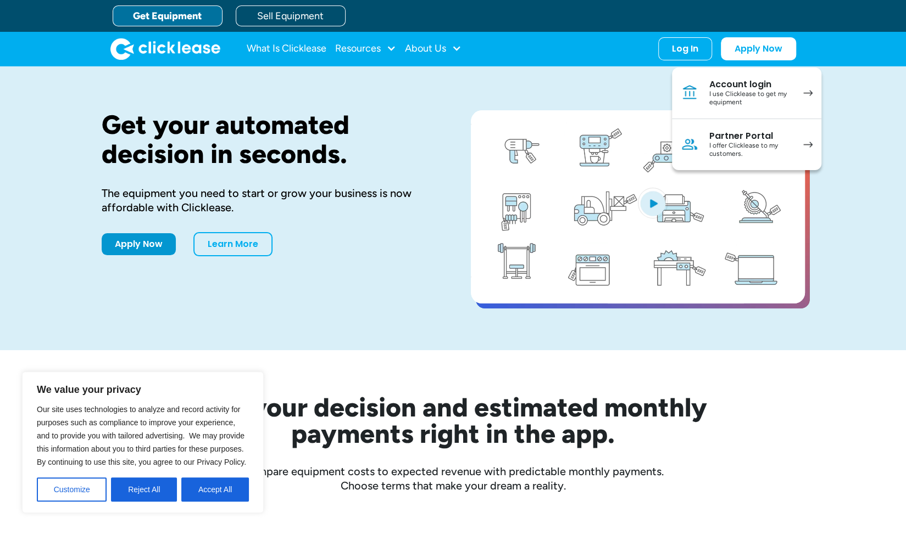
click at [758, 97] on div "I use Clicklease to get my equipment" at bounding box center [750, 98] width 83 height 17
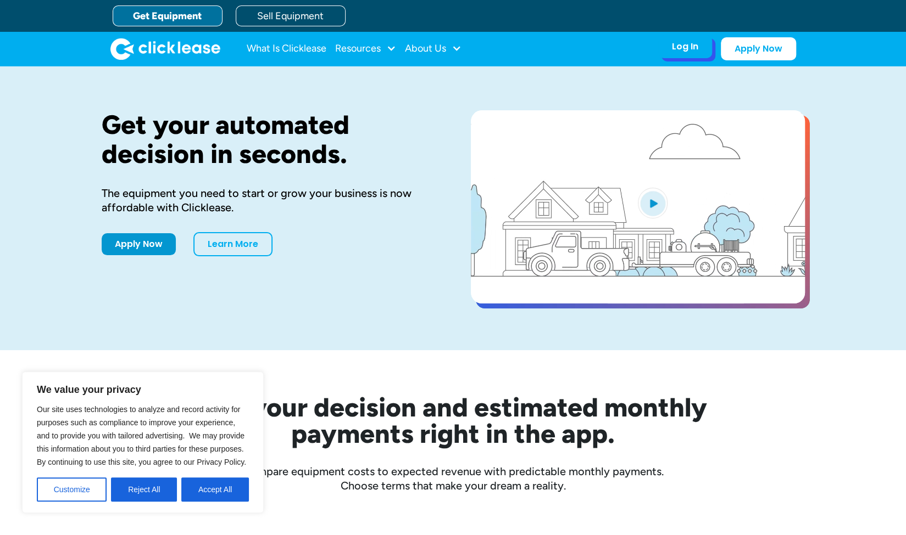
click at [667, 44] on div "Log In Account login I use Clicklease to get my equipment Partner Portal I offe…" at bounding box center [685, 46] width 54 height 23
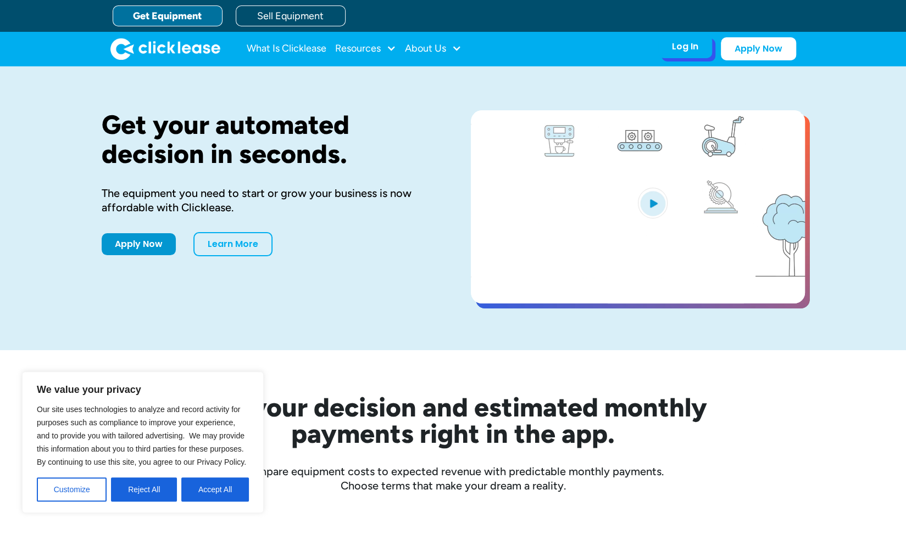
click at [688, 51] on div "Log In" at bounding box center [685, 46] width 26 height 11
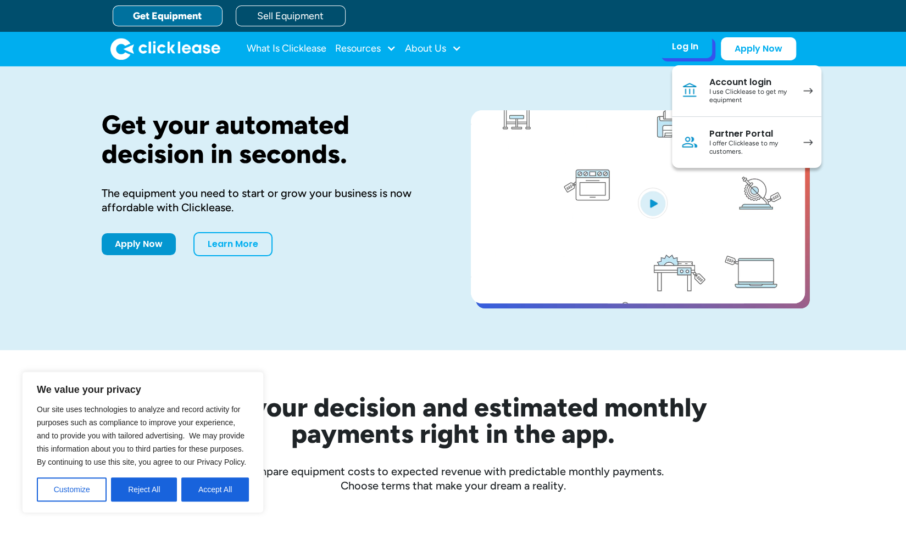
click at [721, 135] on div "Partner Portal" at bounding box center [750, 134] width 83 height 11
